Goal: Use online tool/utility: Utilize a website feature to perform a specific function

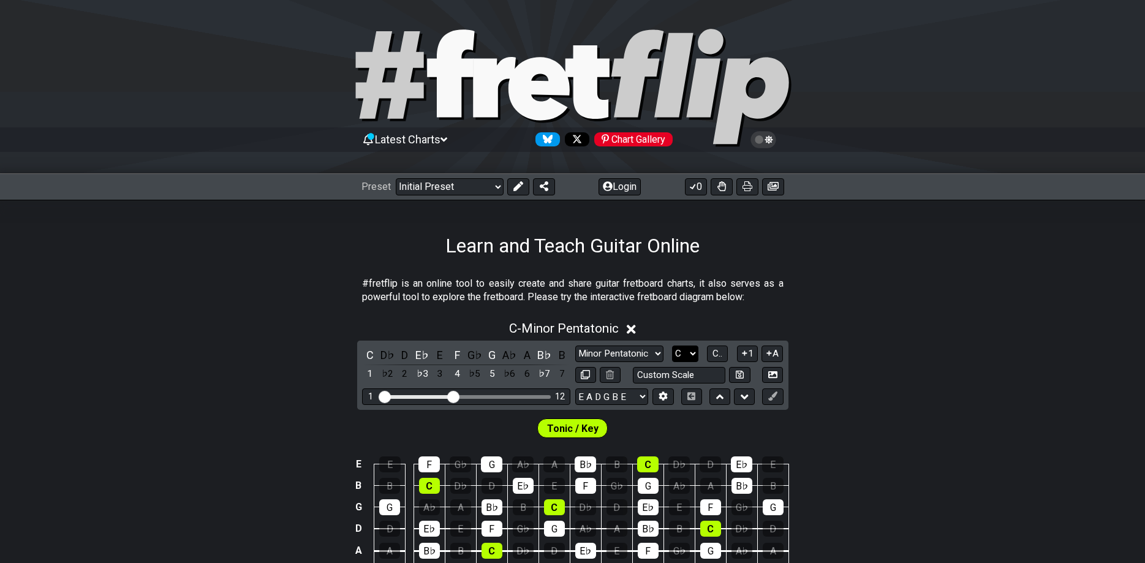
click at [672, 345] on select "A♭ A A♯ B♭ B C C♯ D♭ D D♯ E♭ E F F♯ G♭ G G♯" at bounding box center [685, 353] width 26 height 17
click at [683, 364] on div "Minor Pentatonic Click to edit Minor Pentatonic Major Pentatonic Minor Blues Ma…" at bounding box center [679, 364] width 208 height 38
click at [575, 388] on select "E A D G B E E A D G B E E A D G B E B E A D F♯ B A D G C E A D A D G B E E♭ A♭ …" at bounding box center [611, 396] width 73 height 17
click at [802, 300] on section "#fretflip is an online tool to easily create and share guitar fretboard charts,…" at bounding box center [572, 293] width 1145 height 42
click at [671, 391] on button at bounding box center [662, 396] width 21 height 17
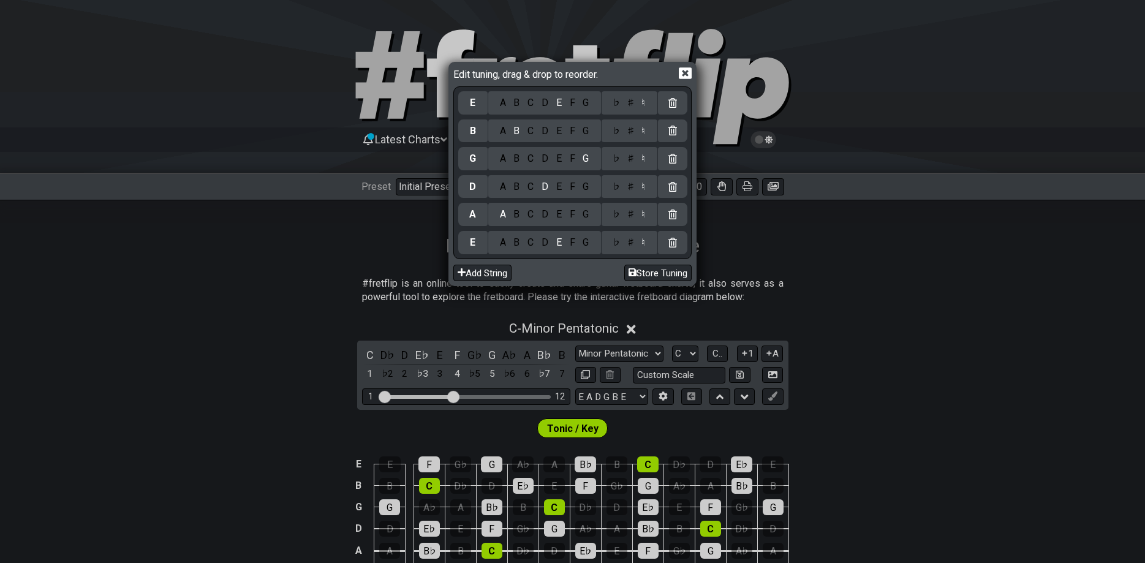
click at [517, 242] on div "B" at bounding box center [517, 242] width 14 height 13
click at [574, 213] on div "F" at bounding box center [571, 214] width 13 height 13
click at [628, 213] on div "♯" at bounding box center [630, 214] width 15 height 13
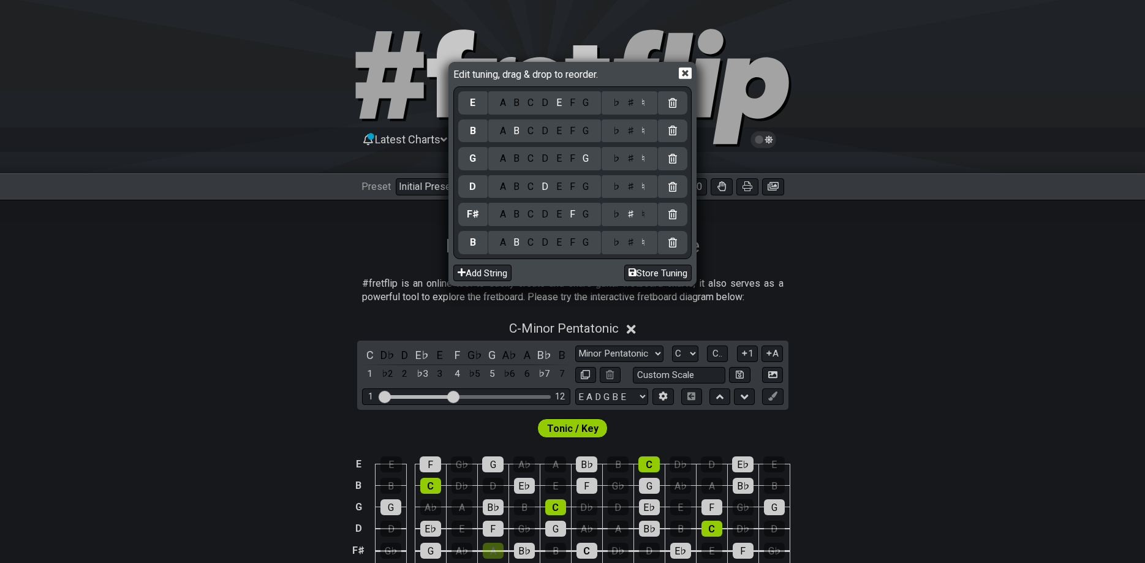
click at [522, 187] on div "B" at bounding box center [517, 186] width 14 height 13
click at [580, 129] on div "G" at bounding box center [586, 130] width 14 height 13
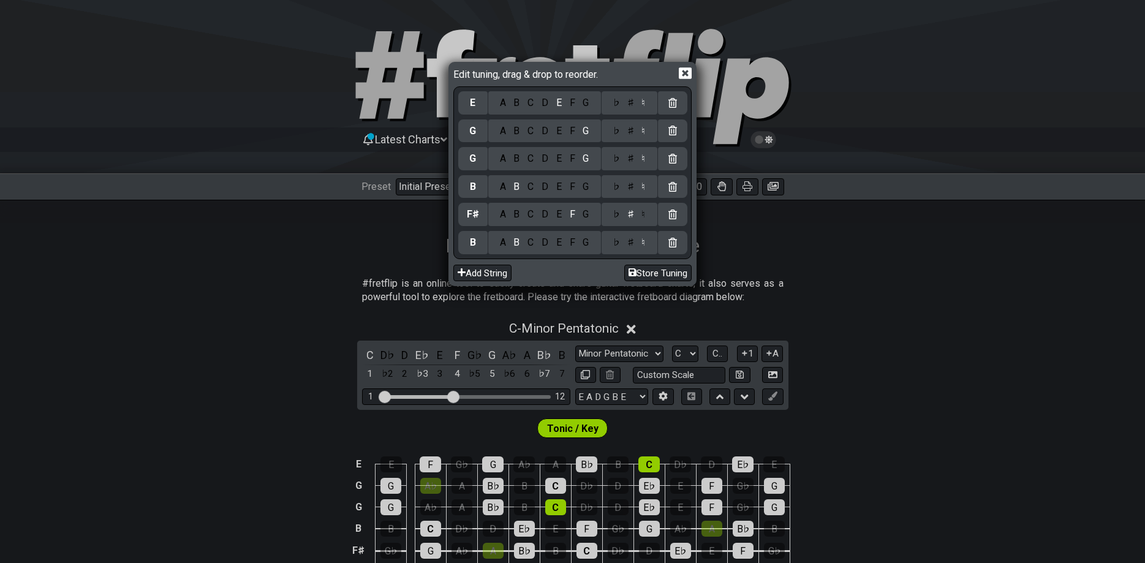
click at [628, 131] on div "♯" at bounding box center [630, 130] width 15 height 13
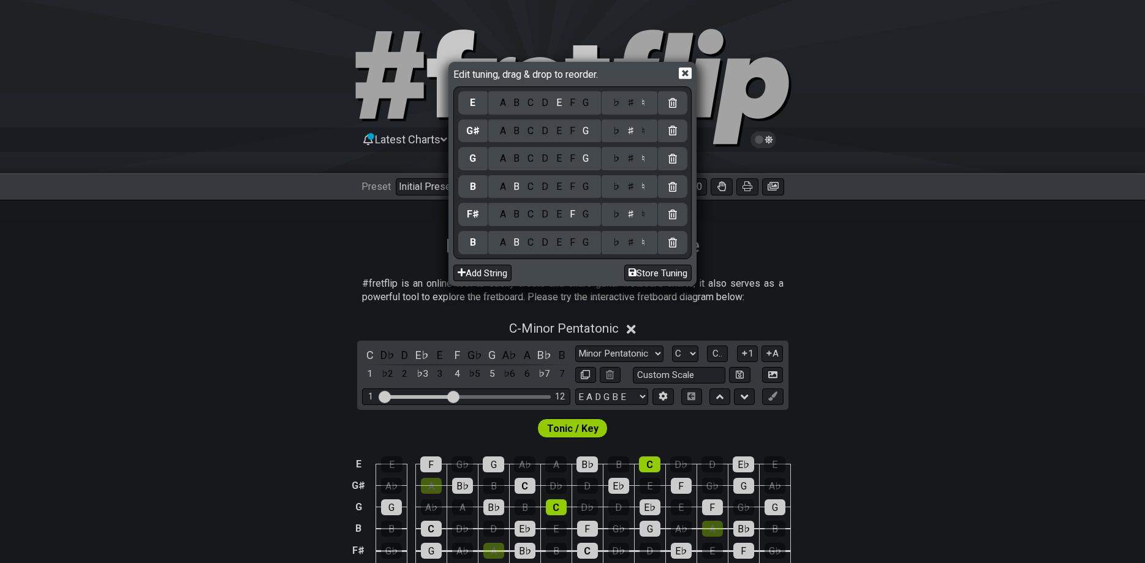
click at [532, 101] on div "C" at bounding box center [531, 102] width 14 height 13
click at [628, 104] on div "♯" at bounding box center [630, 102] width 15 height 13
click at [561, 160] on div "E" at bounding box center [558, 158] width 13 height 13
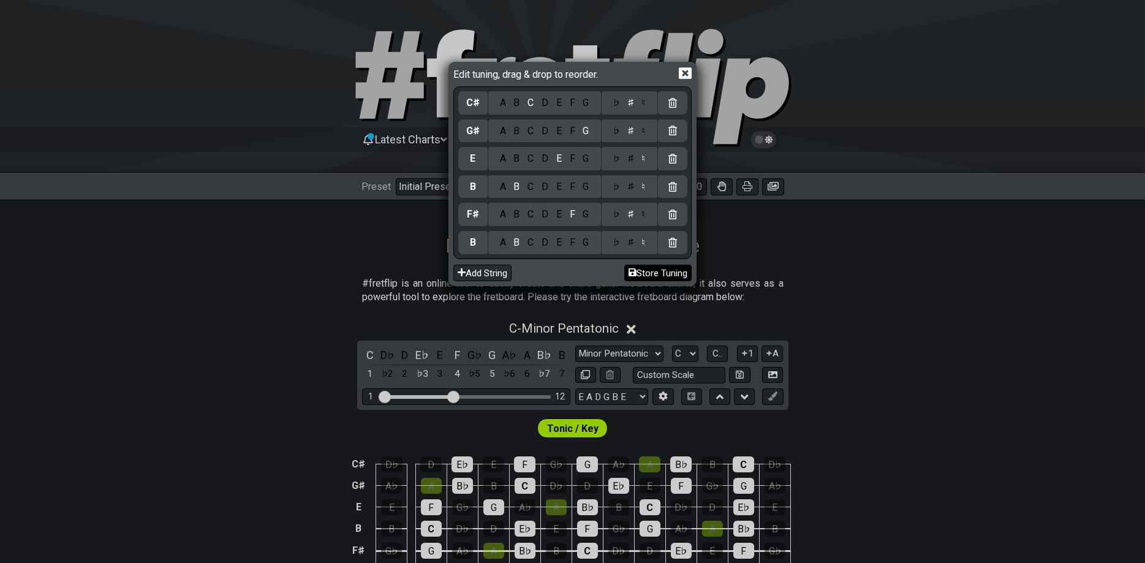
click at [650, 270] on button "Store Tuning" at bounding box center [657, 273] width 67 height 17
click at [689, 75] on icon at bounding box center [685, 74] width 13 height 12
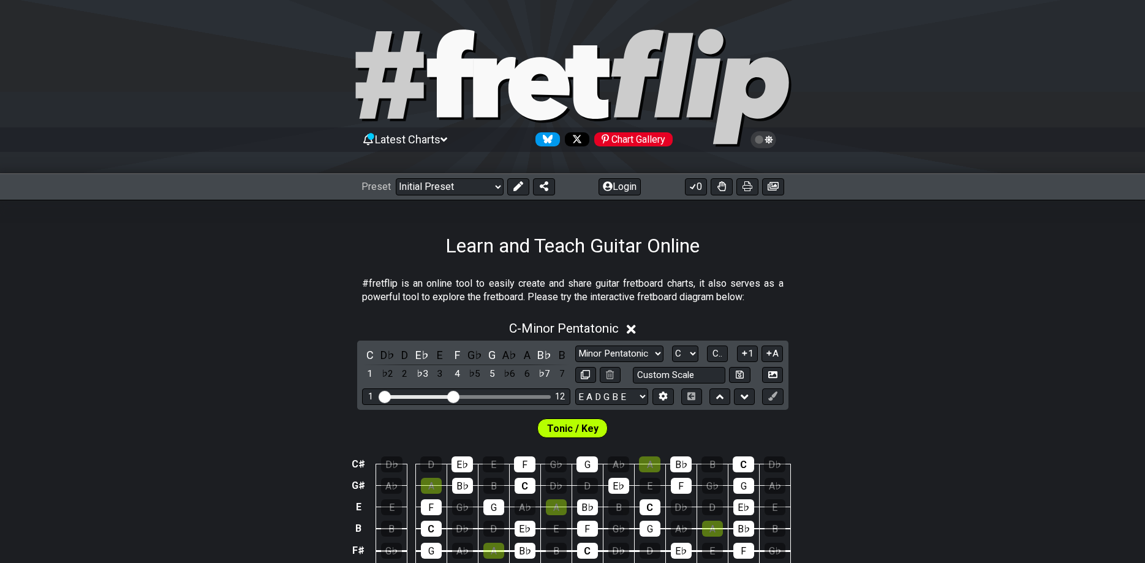
scroll to position [125, 0]
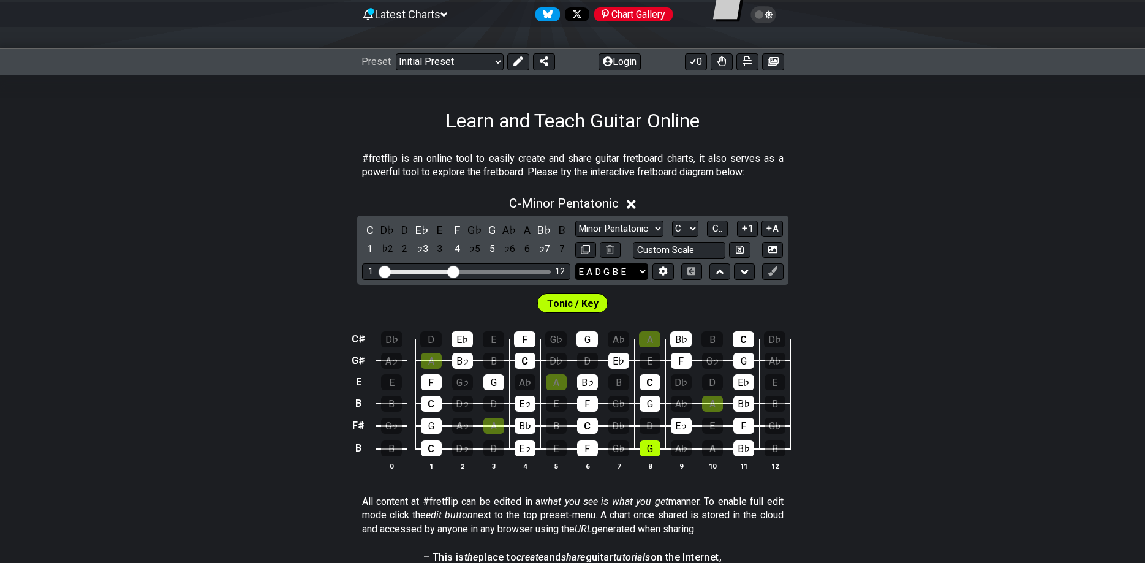
click at [575, 263] on select "E A D G B E B F♯ B E G♯ C♯ E A D G B E B E A D F♯ B A D G C E A D A D G B E E♭ …" at bounding box center [611, 271] width 73 height 17
select select "B F# B E G# C#"
click option "B F♯ B E G♯ C♯" at bounding box center [0, 0] width 0 height 0
click at [672, 220] on select "A♭ A A♯ B♭ B C C♯ D♭ D D♯ E♭ E F F♯ G♭ G G♯" at bounding box center [685, 228] width 26 height 17
select select "F#"
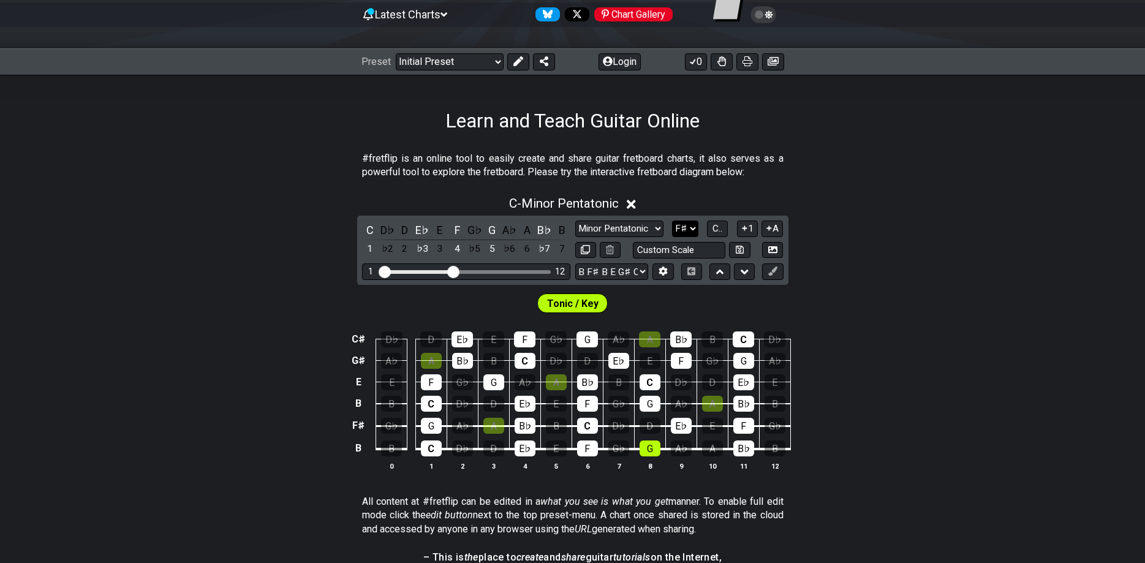
click option "F♯" at bounding box center [0, 0] width 0 height 0
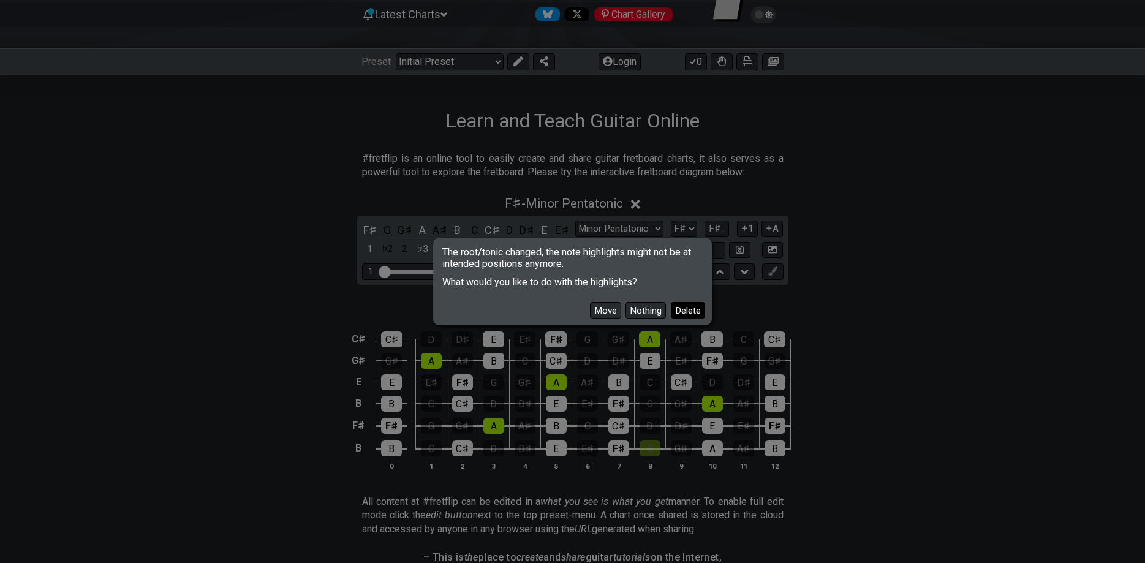
click at [688, 307] on button "Delete" at bounding box center [688, 310] width 34 height 17
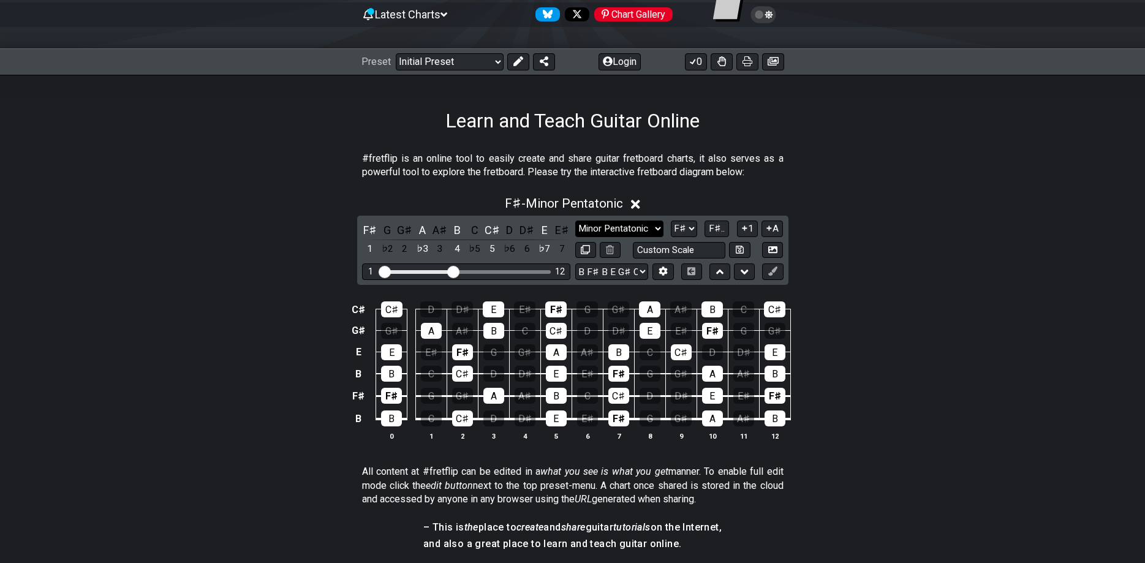
click at [575, 220] on select "Minor Pentatonic Click to edit Minor Pentatonic Major Pentatonic Minor Blues Ma…" at bounding box center [619, 228] width 88 height 17
select select "Minor / Aeolian"
click option "Minor / Aeolian" at bounding box center [0, 0] width 0 height 0
